Goal: Transaction & Acquisition: Purchase product/service

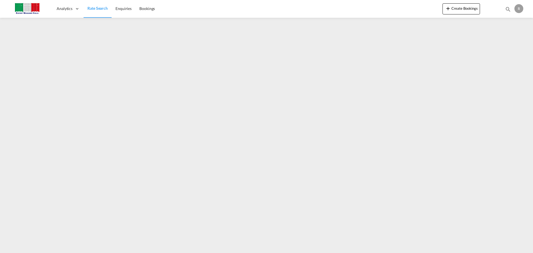
click at [34, 5] on img at bounding box center [26, 8] width 37 height 12
click at [26, 8] on img at bounding box center [26, 8] width 37 height 12
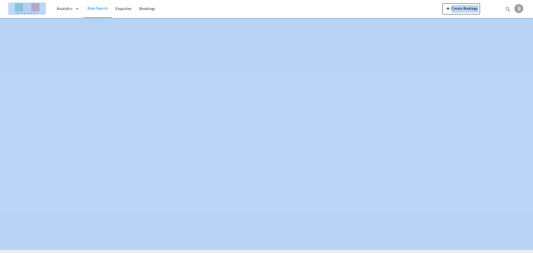
click at [36, 11] on img at bounding box center [26, 8] width 37 height 12
click at [469, 10] on button "Create Bookings" at bounding box center [460, 8] width 37 height 11
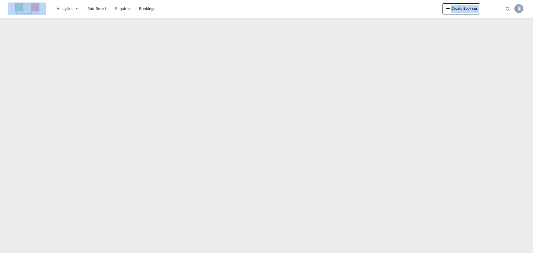
click at [22, 8] on img at bounding box center [26, 8] width 37 height 12
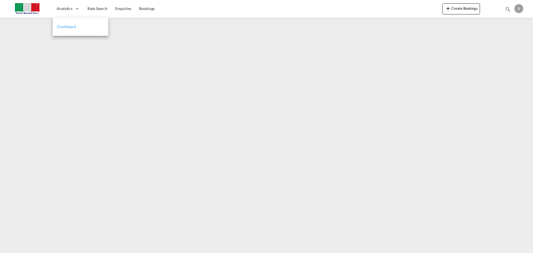
click at [71, 26] on span "Dashboard" at bounding box center [66, 26] width 19 height 5
click at [65, 11] on div "Analytics" at bounding box center [68, 9] width 31 height 18
click at [95, 7] on span "Rate Search" at bounding box center [97, 8] width 20 height 5
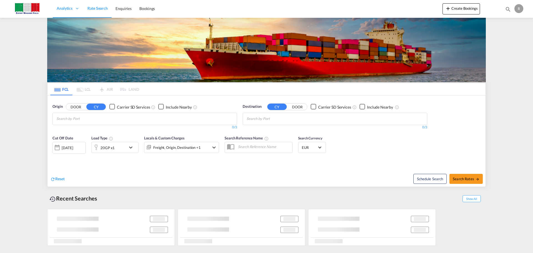
drag, startPoint x: 78, startPoint y: 112, endPoint x: 131, endPoint y: 122, distance: 54.1
click at [78, 112] on div "Origin DOOR CY Carrier SD Services Include Nearby 0/3 0/" at bounding box center [144, 117] width 185 height 26
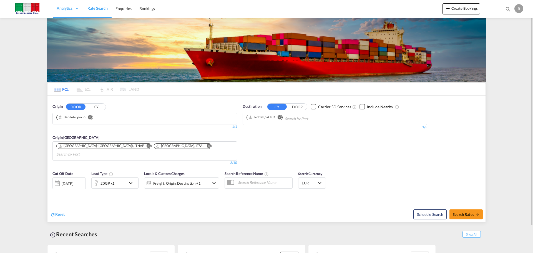
click at [92, 115] on button "Remove" at bounding box center [88, 118] width 8 height 6
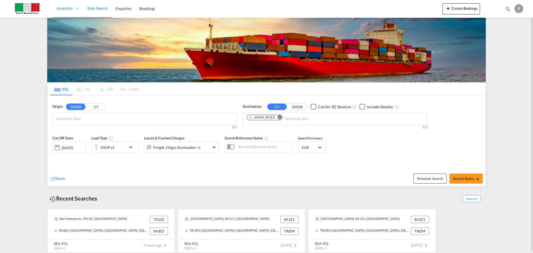
click at [87, 118] on input "Chips input." at bounding box center [82, 118] width 53 height 9
click at [281, 117] on md-icon "Remove" at bounding box center [280, 117] width 4 height 4
type input "cernusco"
click at [76, 145] on div "Cernusco Sul Naviglio IT-20063" at bounding box center [99, 148] width 105 height 17
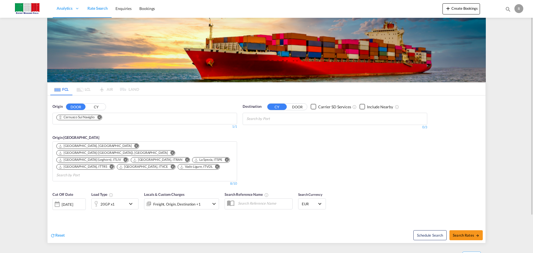
click at [275, 119] on body "Analytics Dashboard Rate Search Enquiries Bookings Analytics" at bounding box center [266, 126] width 533 height 253
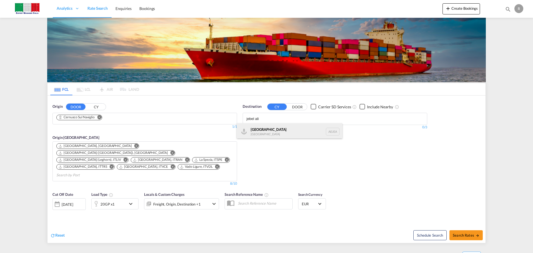
type input "jebel ali"
click at [257, 128] on div "[GEOGRAPHIC_DATA] [GEOGRAPHIC_DATA]" at bounding box center [289, 131] width 105 height 17
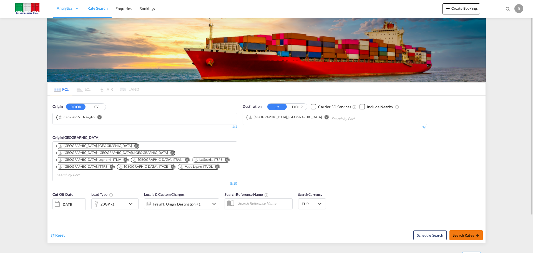
click at [458, 233] on span "Search Rates" at bounding box center [466, 235] width 27 height 4
type input "Cernusco Sul Naviglio to [GEOGRAPHIC_DATA] / [DATE]"
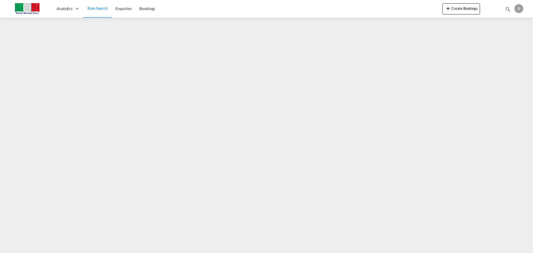
click at [100, 8] on span "Rate Search" at bounding box center [97, 8] width 20 height 5
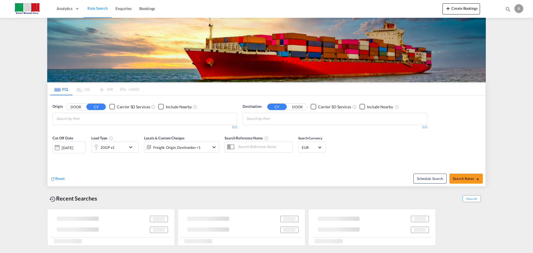
click at [78, 109] on button "DOOR" at bounding box center [75, 107] width 19 height 6
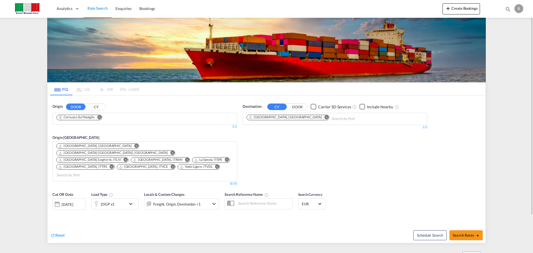
click at [100, 117] on md-icon "Remove" at bounding box center [99, 117] width 4 height 4
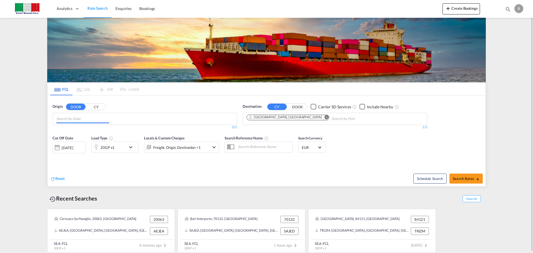
click at [109, 120] on md-chips-wrap "Chips container with autocompletion. Enter the text area, type text to search, …" at bounding box center [84, 118] width 56 height 10
type input "serramazzoni"
click at [84, 131] on div "Serramazzoni IT-41028" at bounding box center [99, 131] width 105 height 17
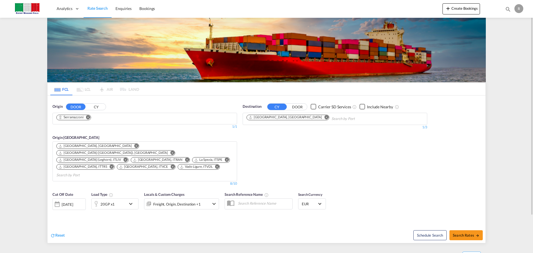
drag, startPoint x: 281, startPoint y: 115, endPoint x: 286, endPoint y: 118, distance: 5.1
click at [324, 116] on md-icon "Remove" at bounding box center [326, 117] width 4 height 4
click at [287, 119] on body "Analytics Dashboard Rate Search Enquiries Bookings Analytics" at bounding box center [266, 126] width 533 height 253
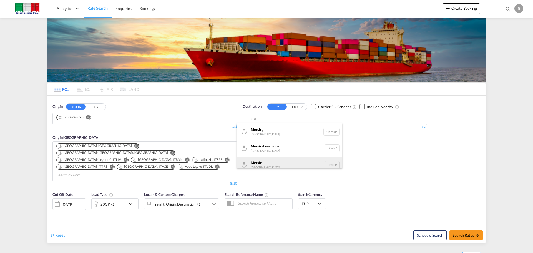
type input "mersin"
click at [277, 161] on div "Mersin [GEOGRAPHIC_DATA] TRMER" at bounding box center [289, 165] width 105 height 17
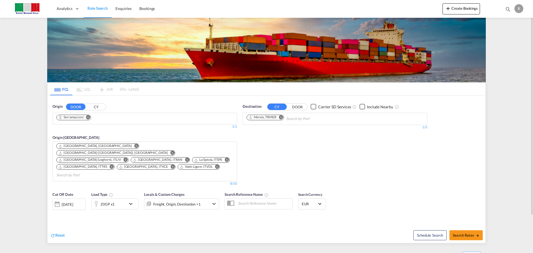
click at [129, 200] on md-icon "icon-chevron-down" at bounding box center [131, 203] width 9 height 7
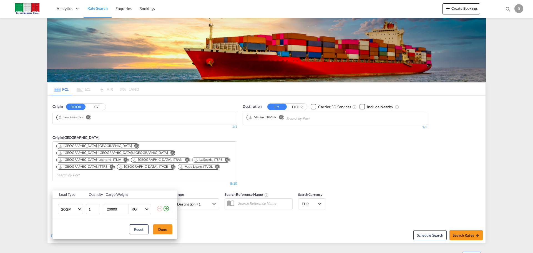
drag, startPoint x: 122, startPoint y: 210, endPoint x: 20, endPoint y: 208, distance: 101.6
click at [3, 210] on div "Load Type Quantity Cargo Weight 20GP 20GP 40GP 40HC 45HC 20RE 40RE 40HR 20OT 40…" at bounding box center [266, 126] width 533 height 253
type input "24214"
click at [163, 229] on button "Done" at bounding box center [162, 229] width 19 height 10
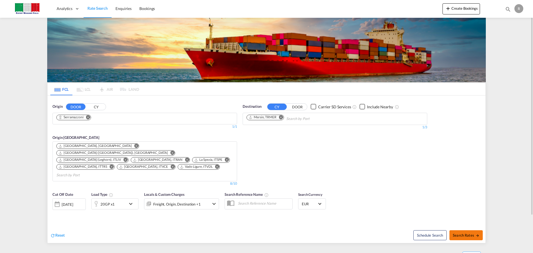
click at [469, 230] on button "Search Rates" at bounding box center [465, 235] width 33 height 10
type input "Serramazzoni to TRMER / [DATE]"
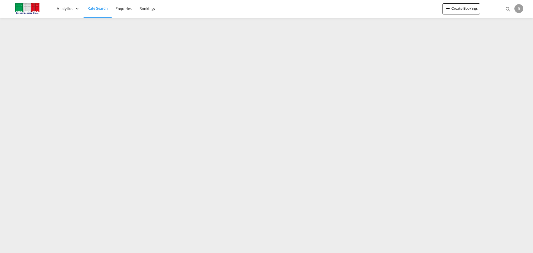
drag, startPoint x: 99, startPoint y: 4, endPoint x: 98, endPoint y: 9, distance: 5.5
click at [99, 4] on link "Rate Search" at bounding box center [98, 9] width 28 height 18
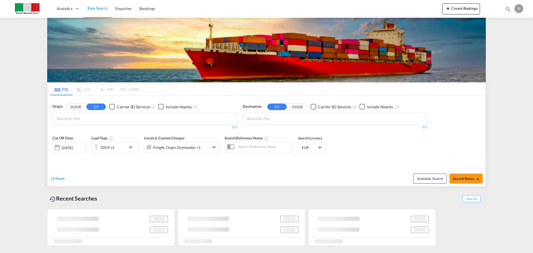
click at [74, 107] on button "DOOR" at bounding box center [75, 107] width 19 height 6
click at [86, 121] on input "Search by Door" at bounding box center [82, 118] width 53 height 9
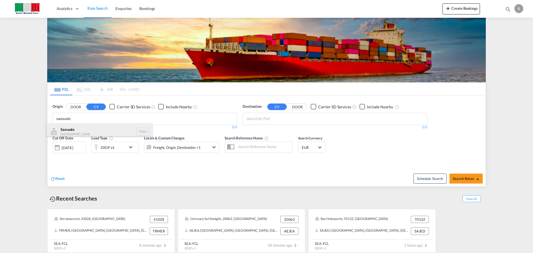
type input "sassuolo"
drag, startPoint x: 107, startPoint y: 127, endPoint x: 121, endPoint y: 126, distance: 13.9
click at [108, 127] on div "Sassuolo [GEOGRAPHIC_DATA] ITSSU" at bounding box center [99, 131] width 105 height 17
click at [289, 114] on input "Chips input." at bounding box center [272, 118] width 53 height 9
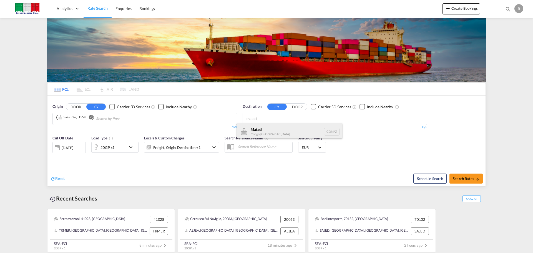
type input "matadi"
click at [297, 133] on div "Matadi Congo, [GEOGRAPHIC_DATA] CDMAT" at bounding box center [289, 131] width 105 height 17
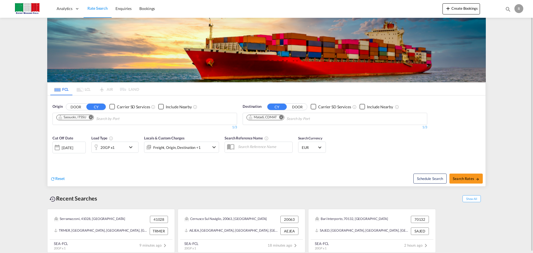
click at [129, 147] on md-icon "icon-chevron-down" at bounding box center [131, 147] width 9 height 7
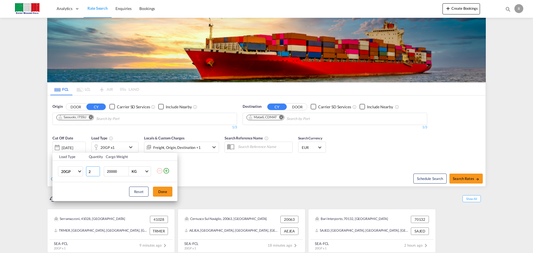
click at [97, 170] on input "2" at bounding box center [93, 171] width 14 height 10
type input "3"
click at [97, 170] on input "3" at bounding box center [93, 171] width 14 height 10
click at [167, 192] on button "Done" at bounding box center [162, 192] width 19 height 10
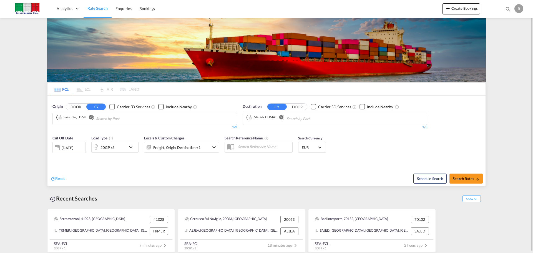
click at [131, 147] on md-icon "icon-chevron-down" at bounding box center [131, 147] width 9 height 7
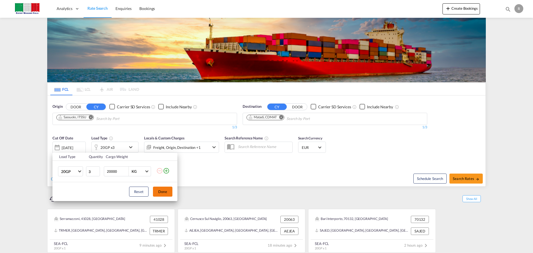
click at [163, 195] on button "Done" at bounding box center [162, 192] width 19 height 10
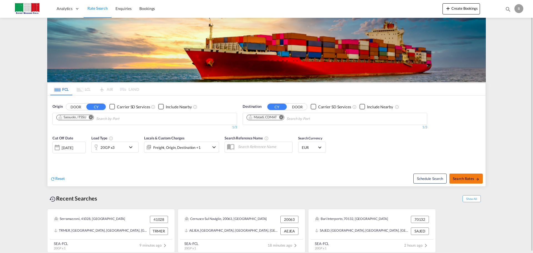
click at [467, 179] on span "Search Rates" at bounding box center [466, 178] width 27 height 4
type input "ITSSU to CDMAT / [DATE]"
